Goal: Browse casually

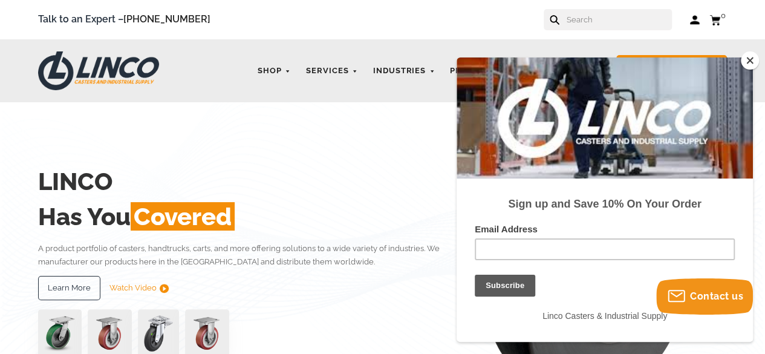
click at [747, 66] on button "Close" at bounding box center [750, 60] width 18 height 18
